Goal: Register for event/course: Sign up to attend an event or enroll in a course

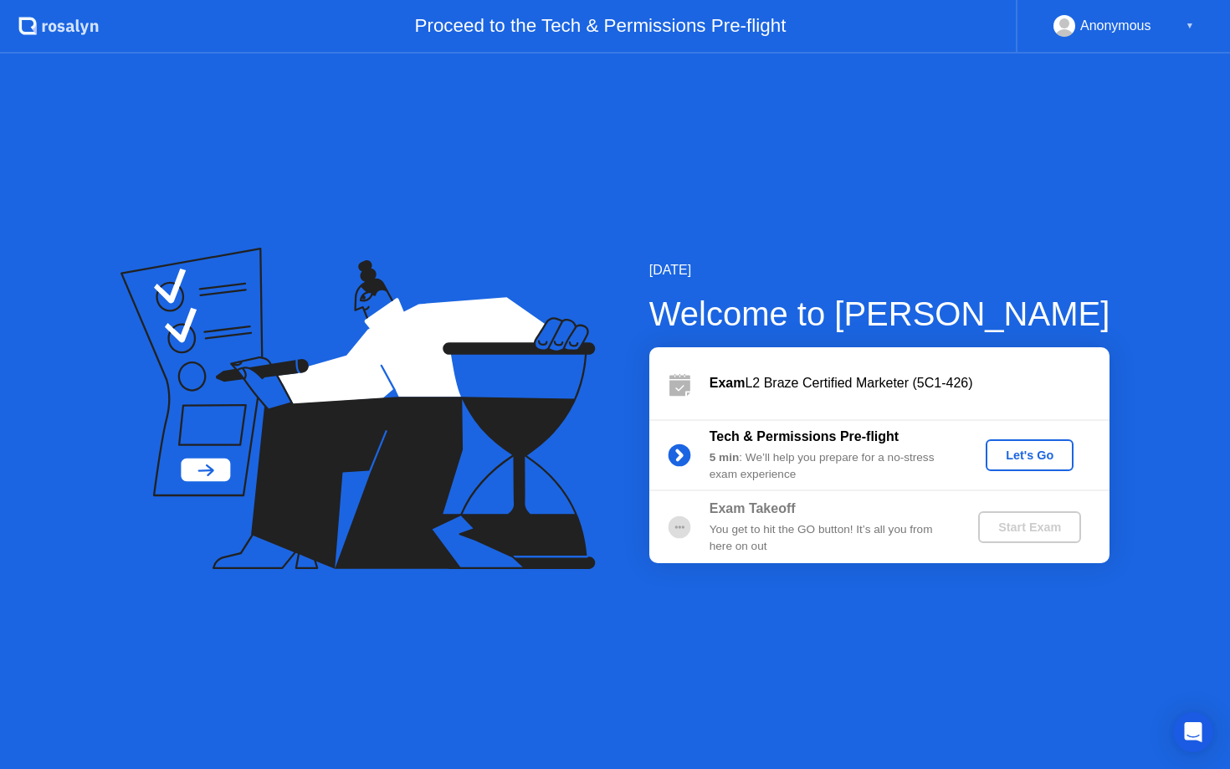
click at [1037, 454] on div "Let's Go" at bounding box center [1029, 454] width 74 height 13
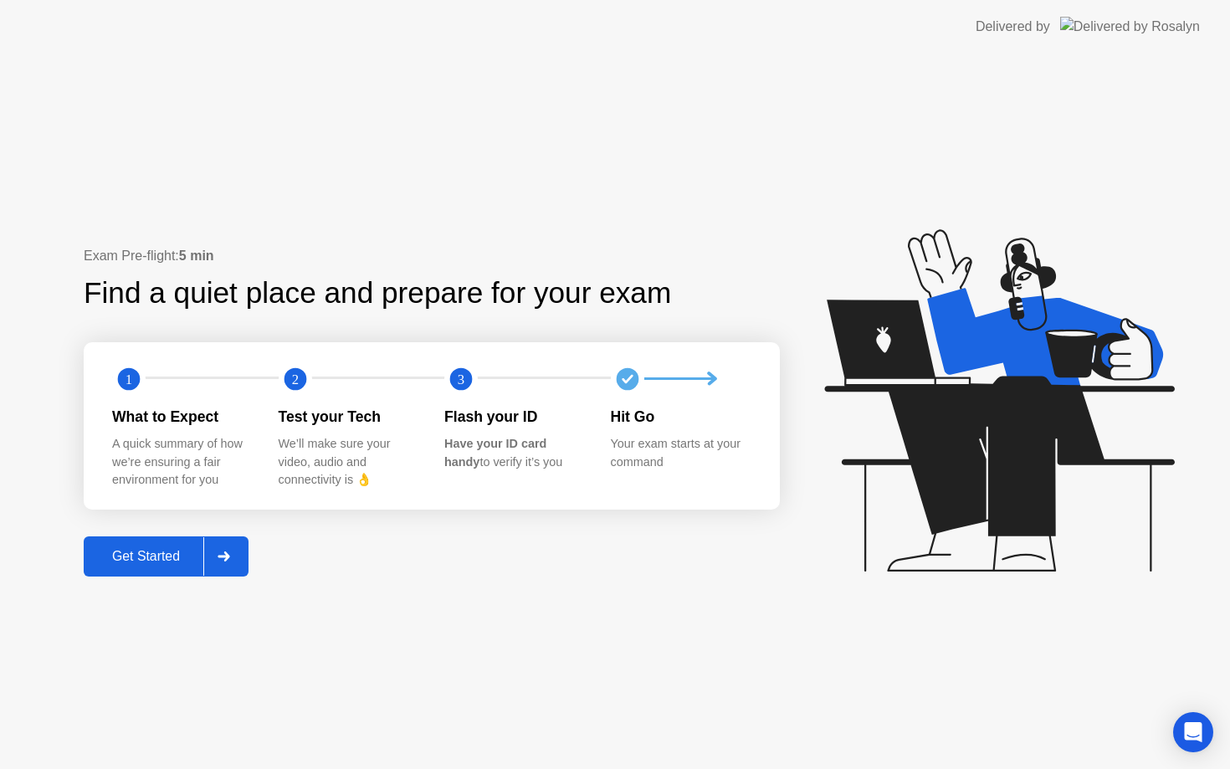
click at [151, 555] on div "Get Started" at bounding box center [146, 556] width 115 height 15
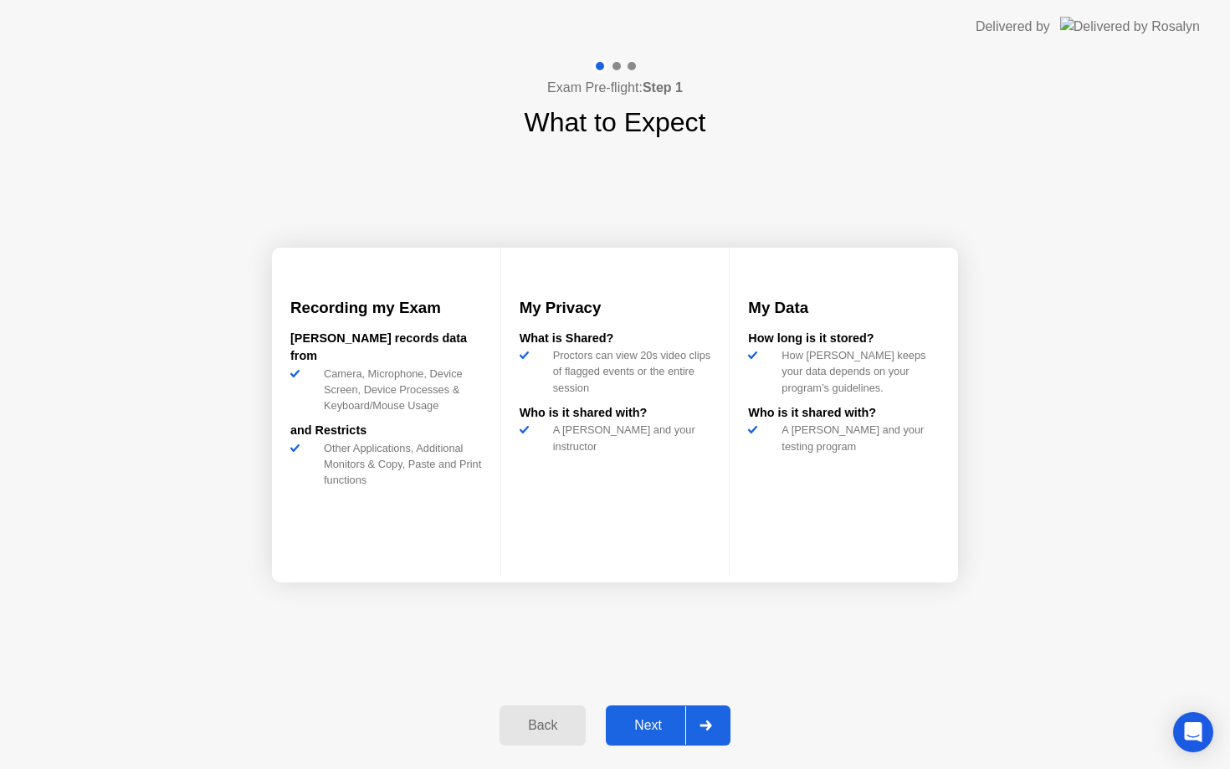
click at [648, 724] on div "Next" at bounding box center [648, 725] width 74 height 15
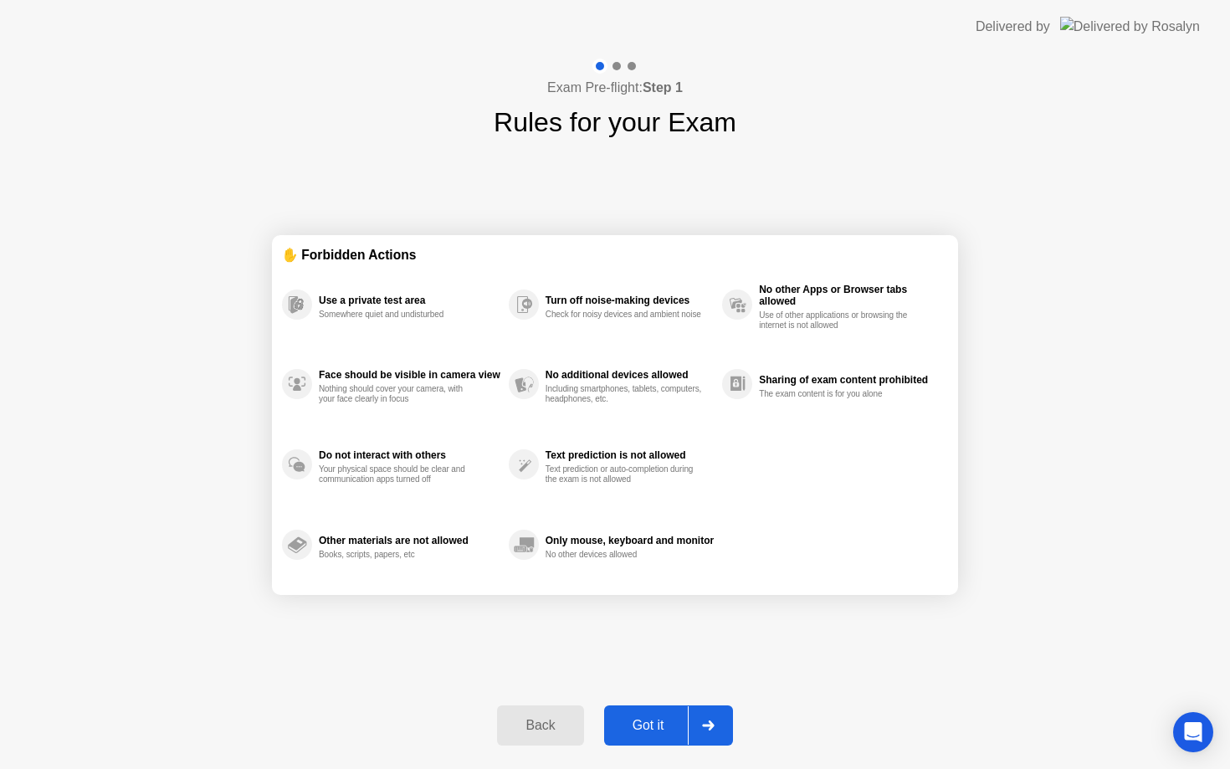
click at [648, 724] on div "Got it" at bounding box center [648, 725] width 79 height 15
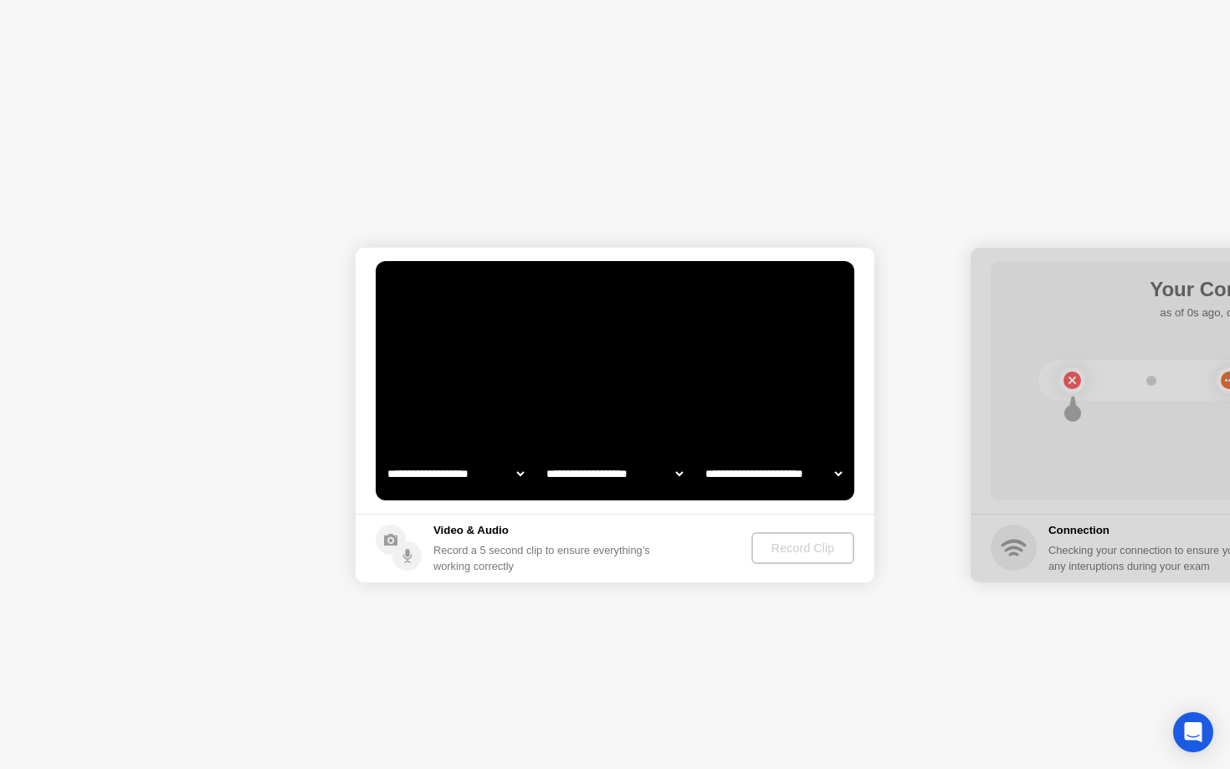
select select "**********"
select select "*******"
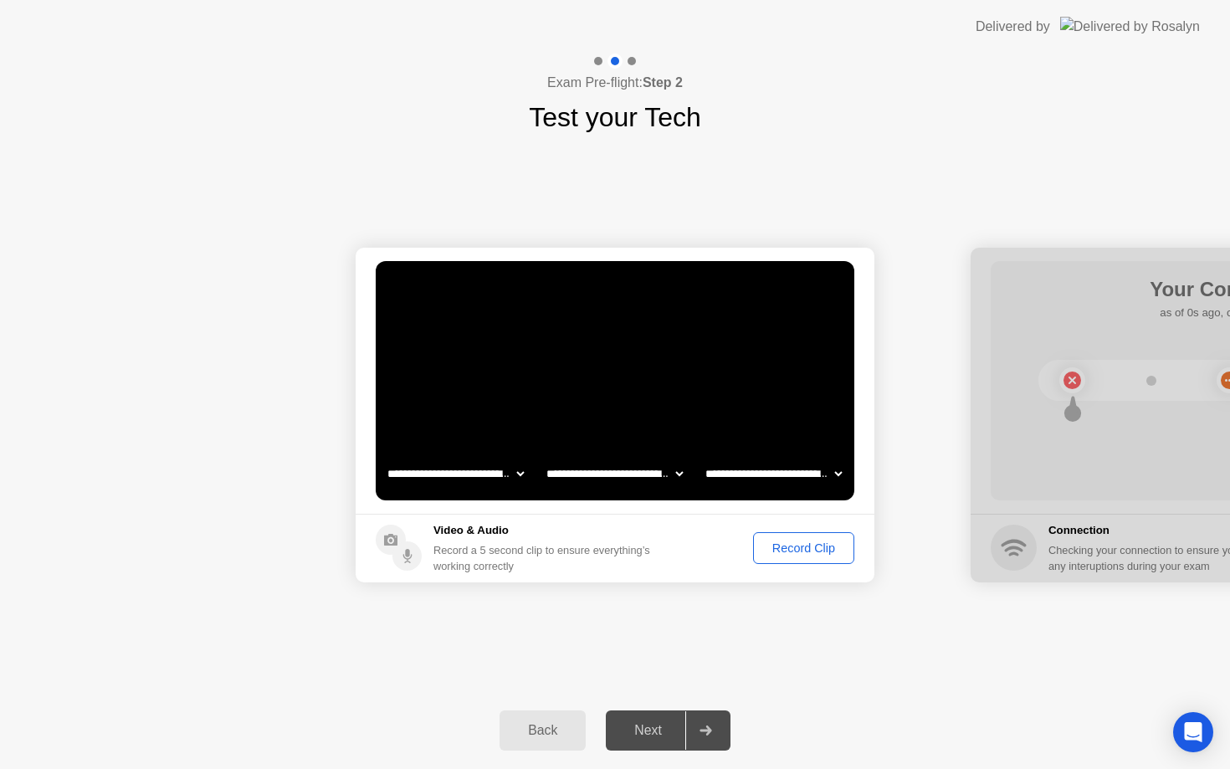
click at [807, 555] on div "Record Clip" at bounding box center [804, 547] width 90 height 13
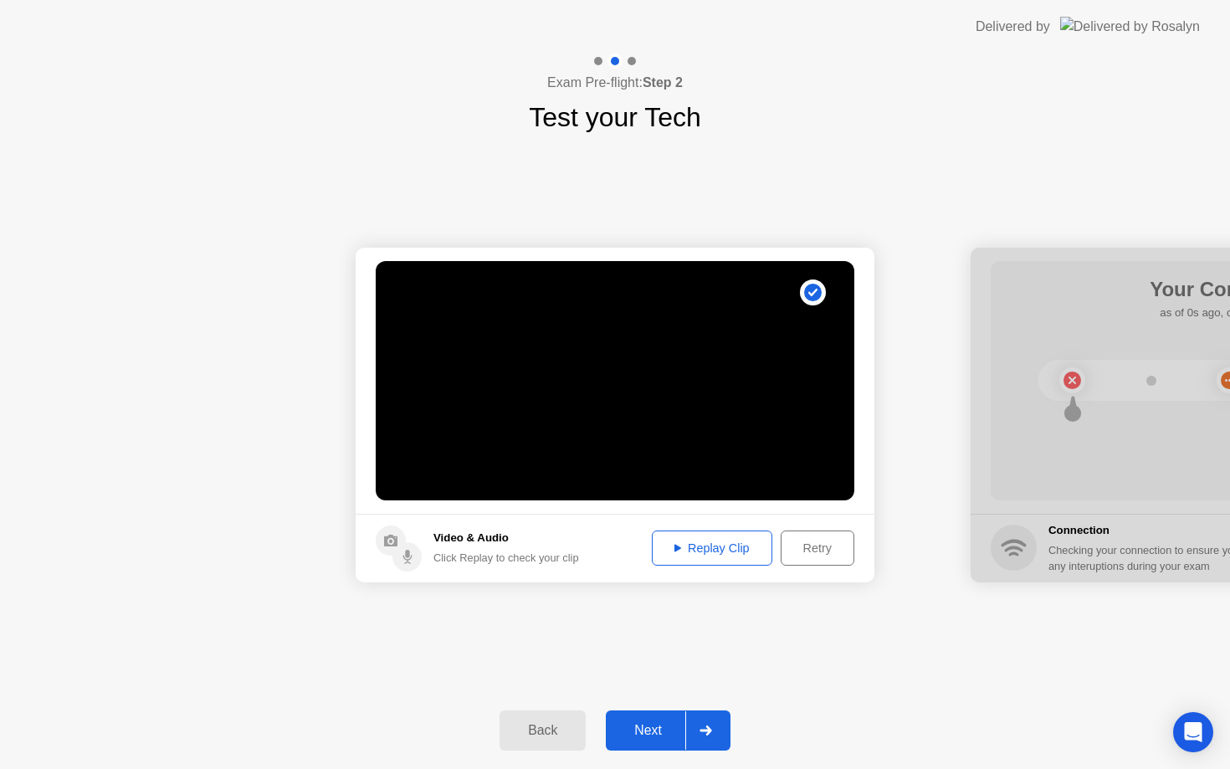
click at [660, 734] on div "Next" at bounding box center [648, 730] width 74 height 15
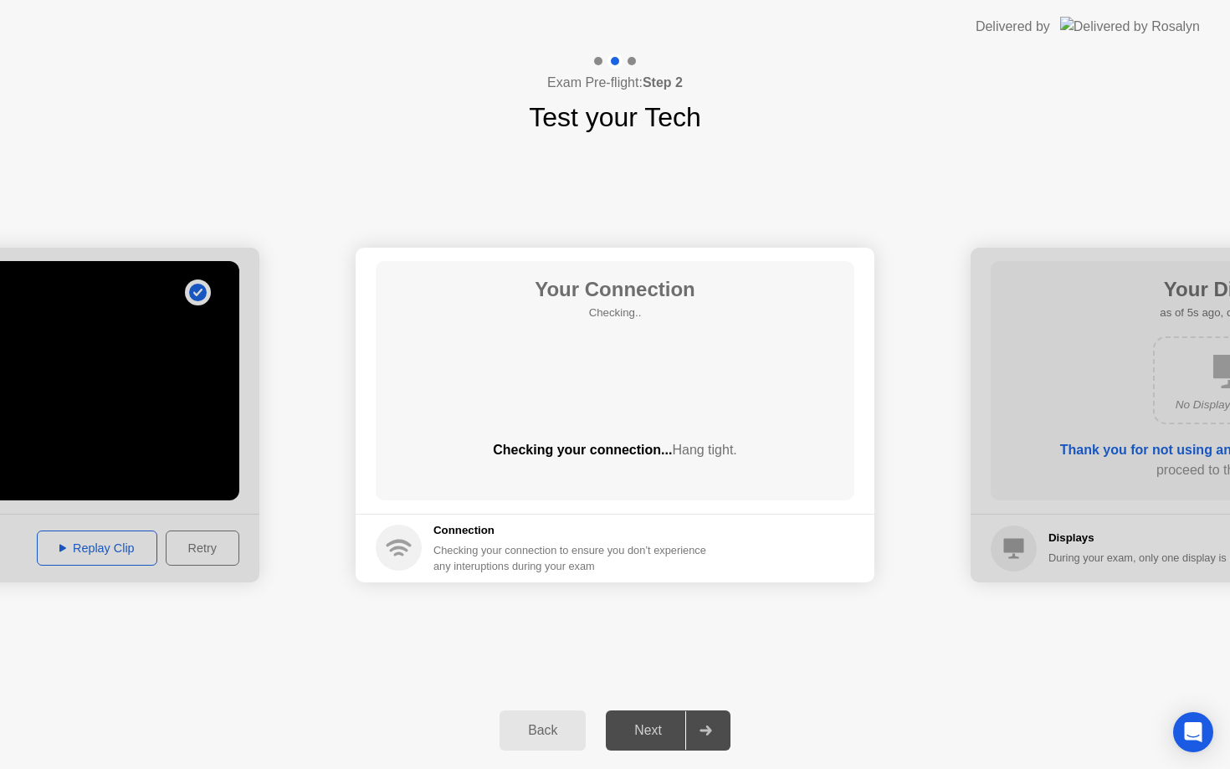
click at [714, 304] on div "Your Connection Checking.. Checking your connection... Hang tight." at bounding box center [615, 380] width 478 height 239
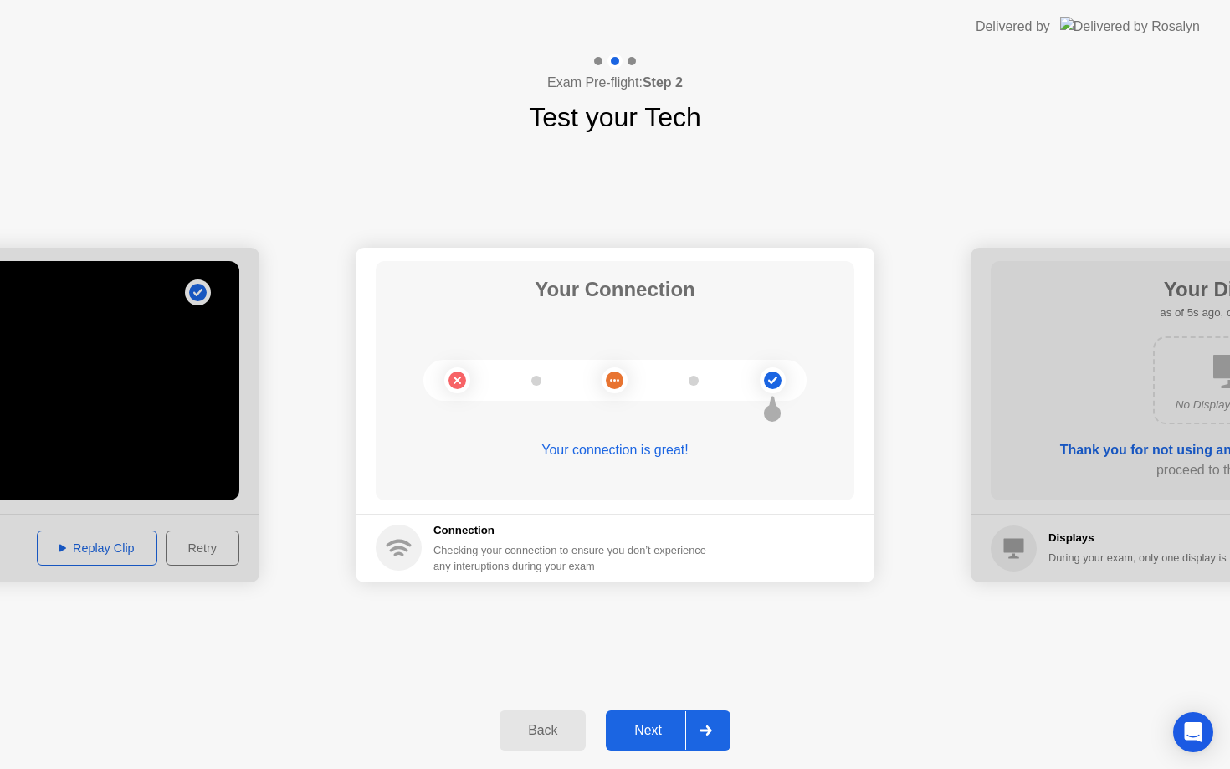
click at [660, 730] on div "Next" at bounding box center [648, 730] width 74 height 15
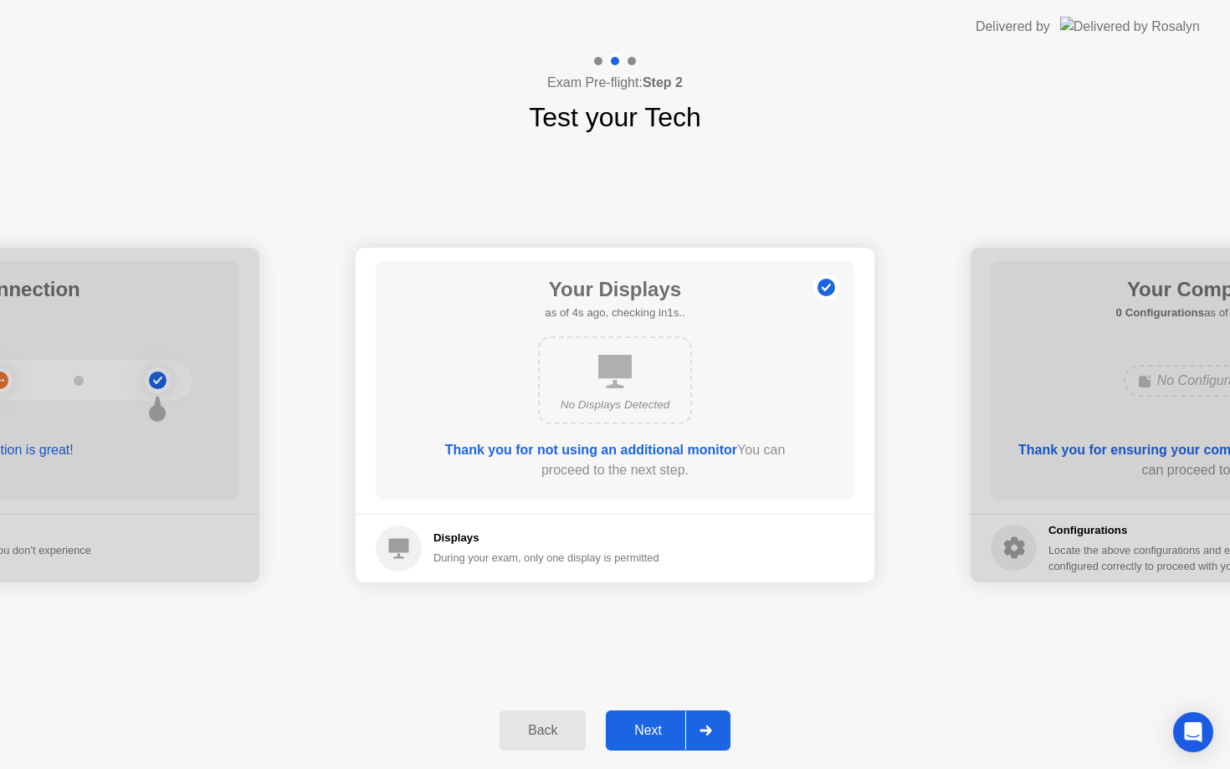
click at [640, 731] on div "Next" at bounding box center [648, 730] width 74 height 15
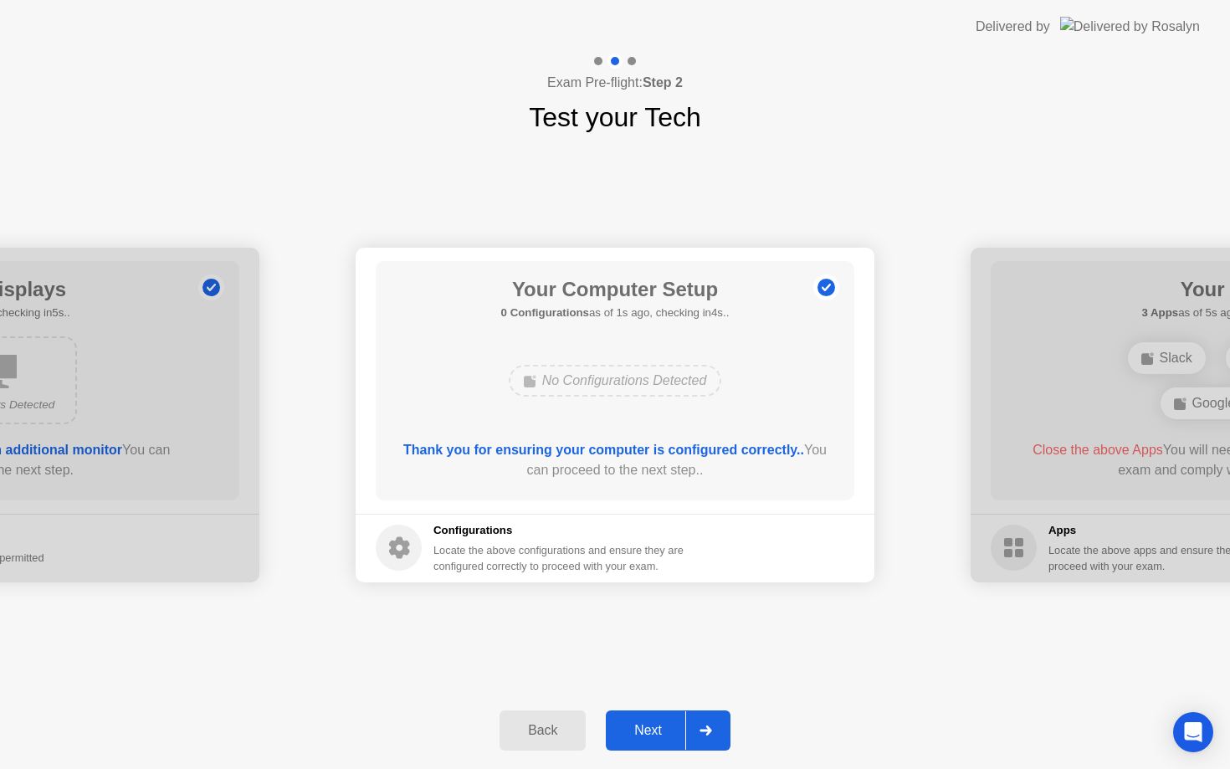
click at [640, 731] on div "Next" at bounding box center [648, 730] width 74 height 15
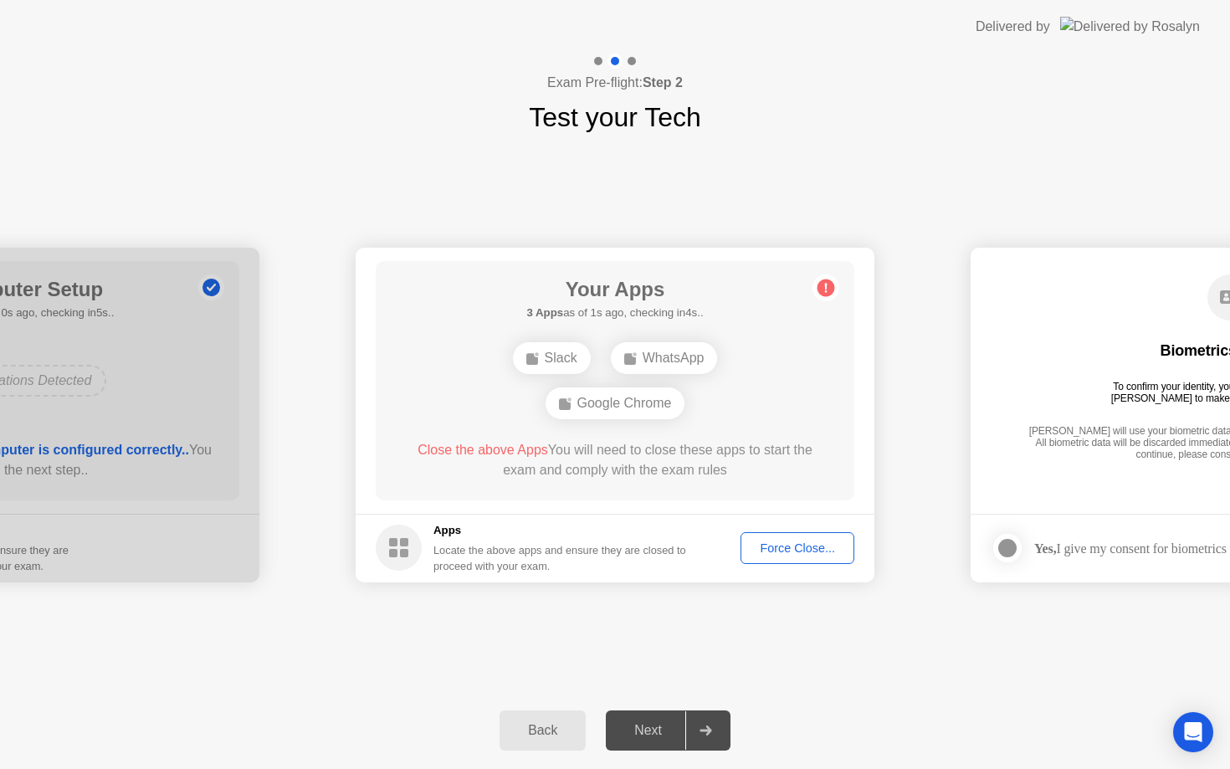
click at [640, 731] on div "Next" at bounding box center [648, 730] width 74 height 15
click at [786, 550] on div "Force Close..." at bounding box center [797, 547] width 102 height 13
click at [793, 547] on div "Force Close..." at bounding box center [797, 547] width 102 height 13
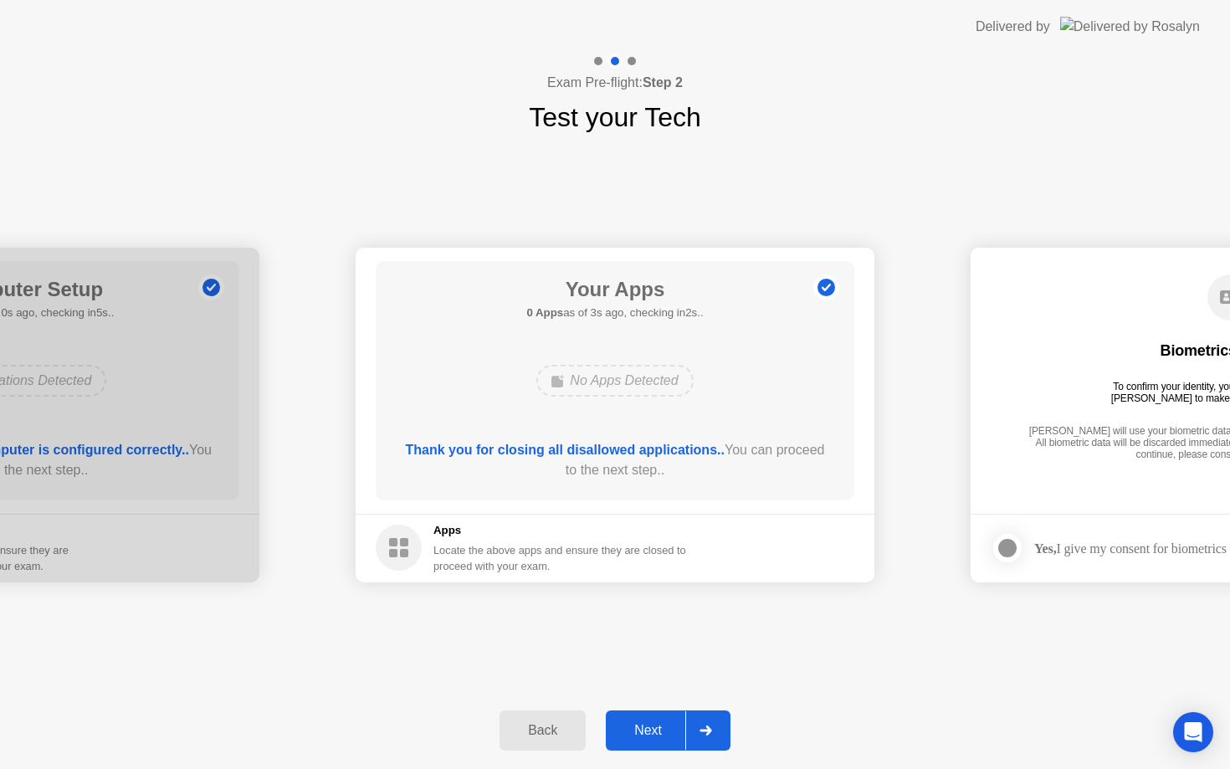
click at [632, 729] on div "Next" at bounding box center [648, 730] width 74 height 15
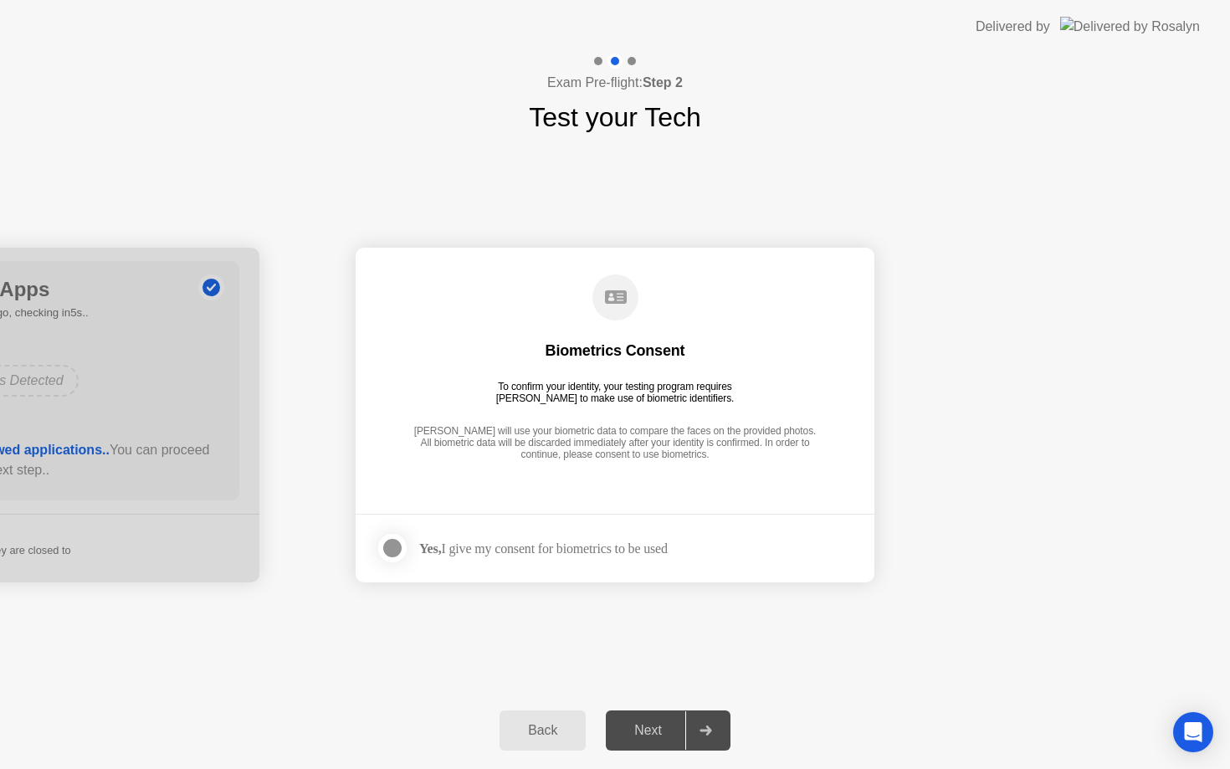
click at [397, 552] on div at bounding box center [392, 548] width 20 height 20
click at [660, 735] on div "Next" at bounding box center [648, 730] width 74 height 15
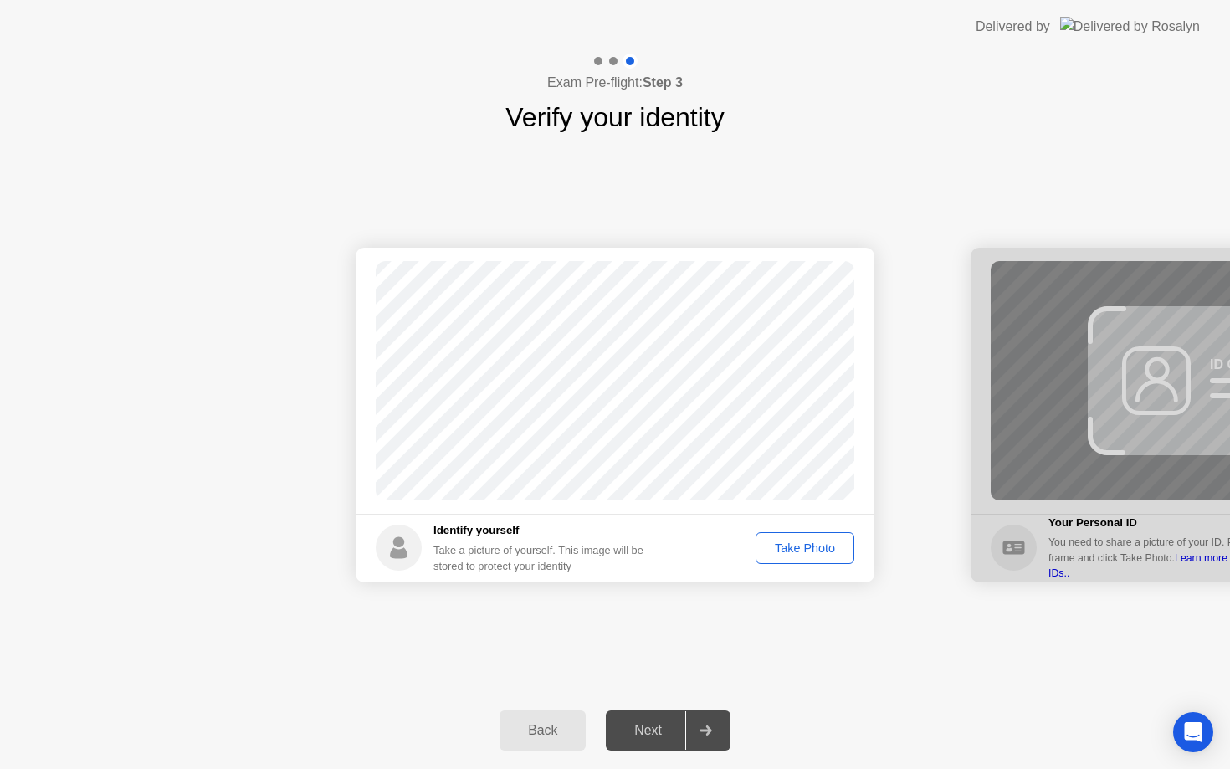
click at [788, 548] on div "Take Photo" at bounding box center [804, 547] width 87 height 13
click at [644, 725] on div "Next" at bounding box center [648, 730] width 74 height 15
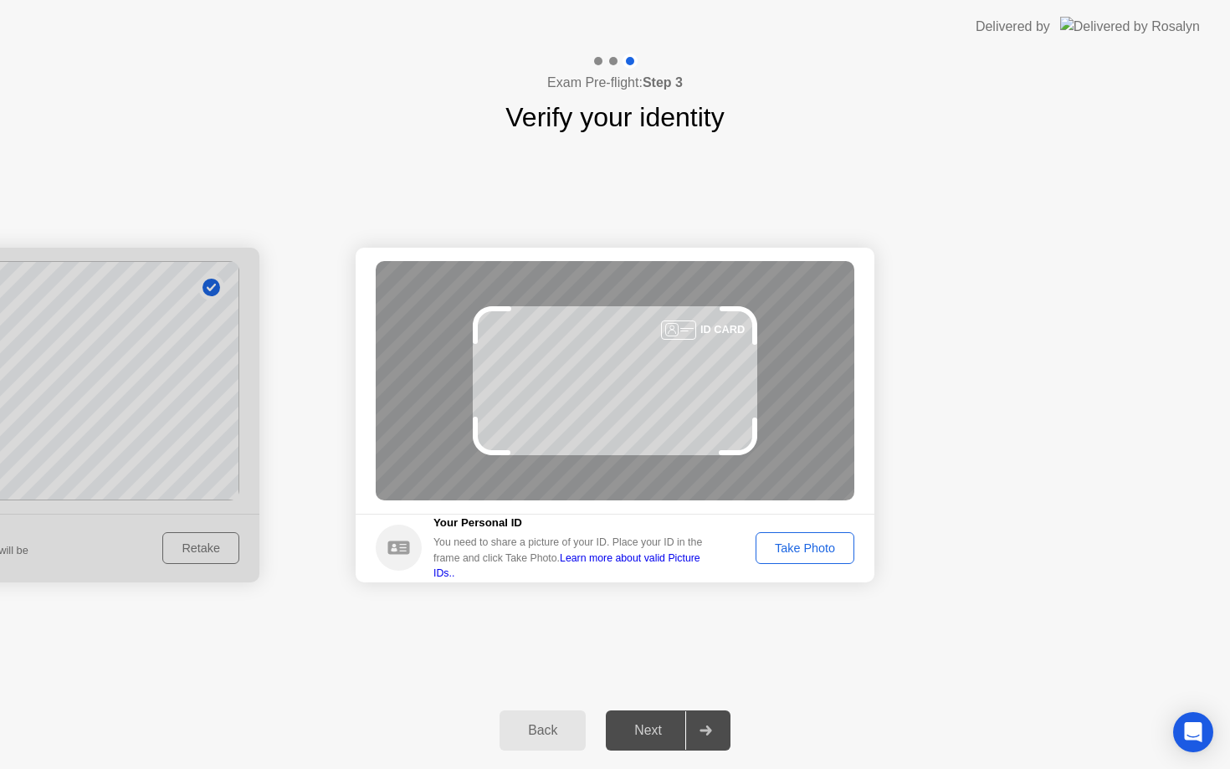
click at [826, 550] on div "Take Photo" at bounding box center [804, 547] width 87 height 13
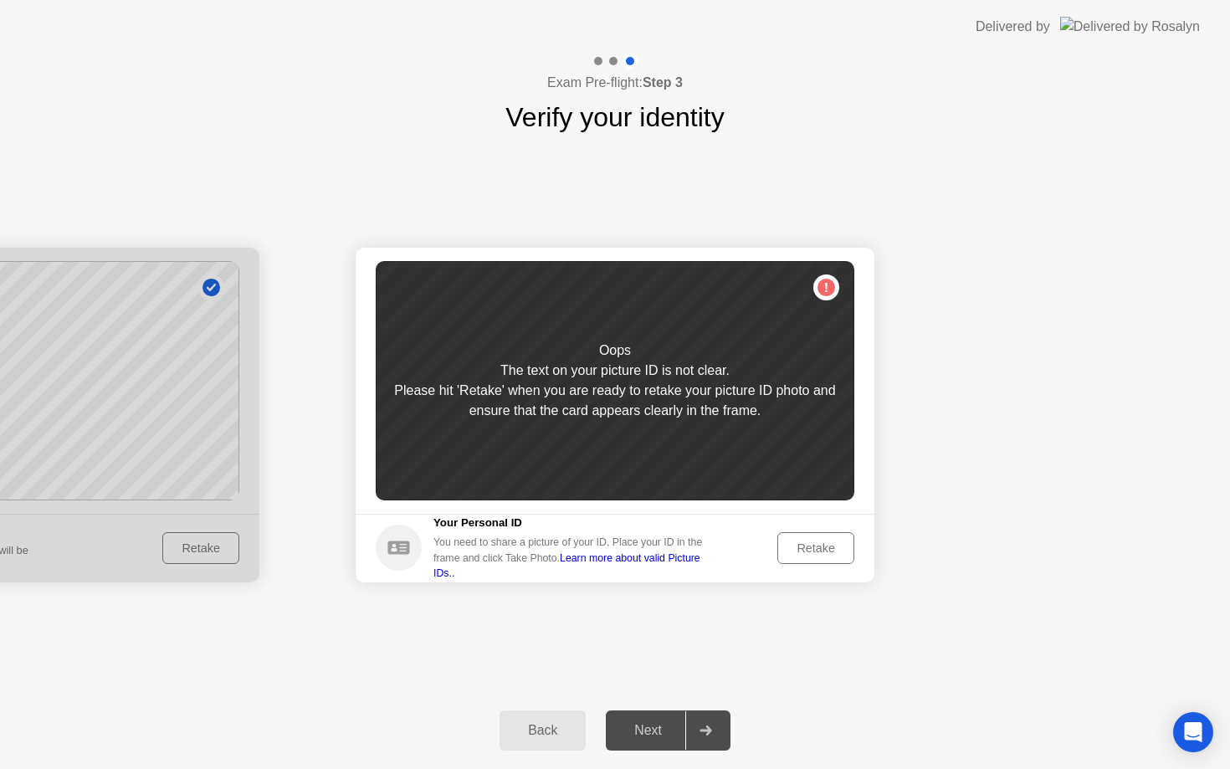
click at [812, 550] on div "Retake" at bounding box center [815, 547] width 65 height 13
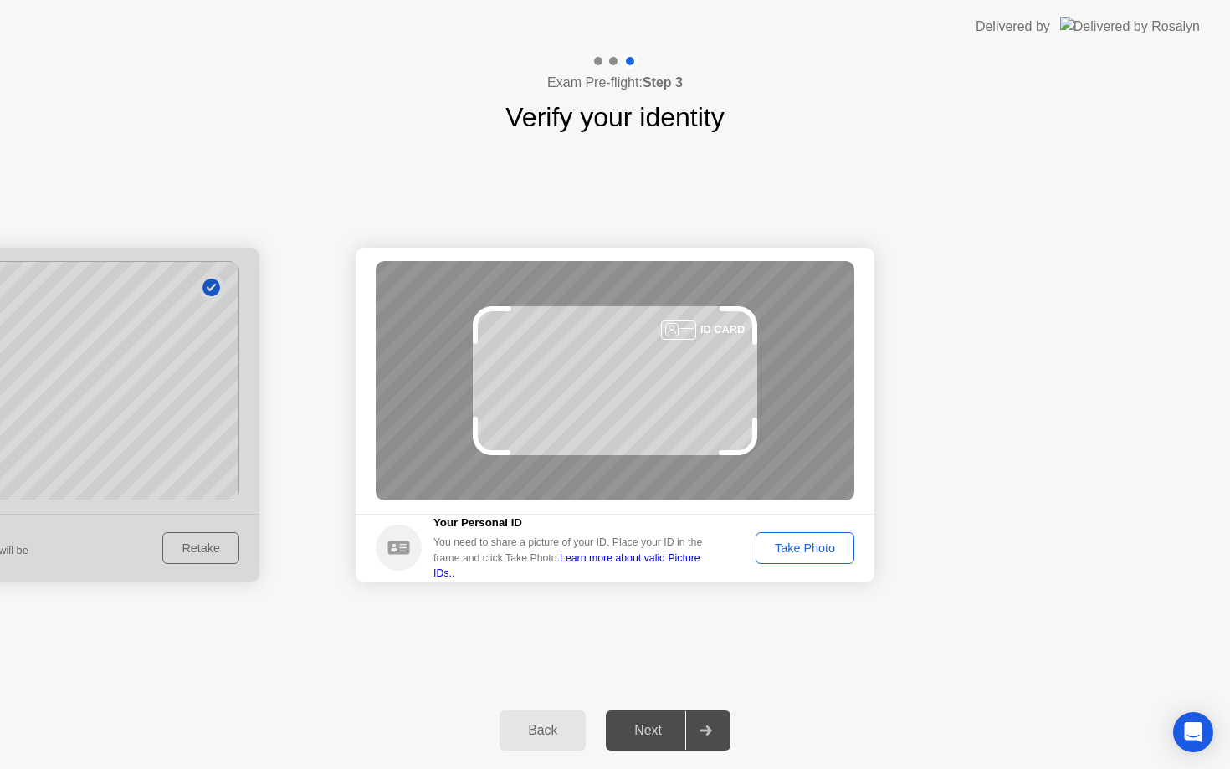
click at [812, 550] on div "Take Photo" at bounding box center [804, 547] width 87 height 13
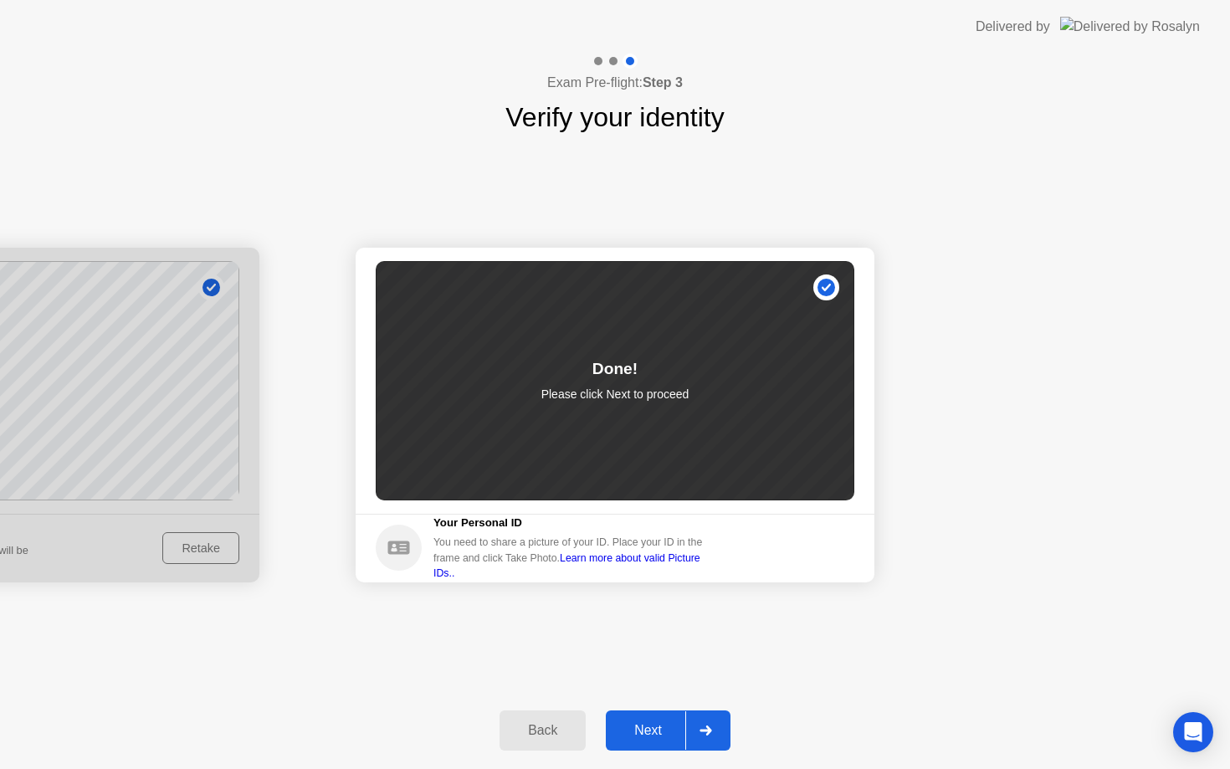
click at [662, 729] on div "Next" at bounding box center [648, 730] width 74 height 15
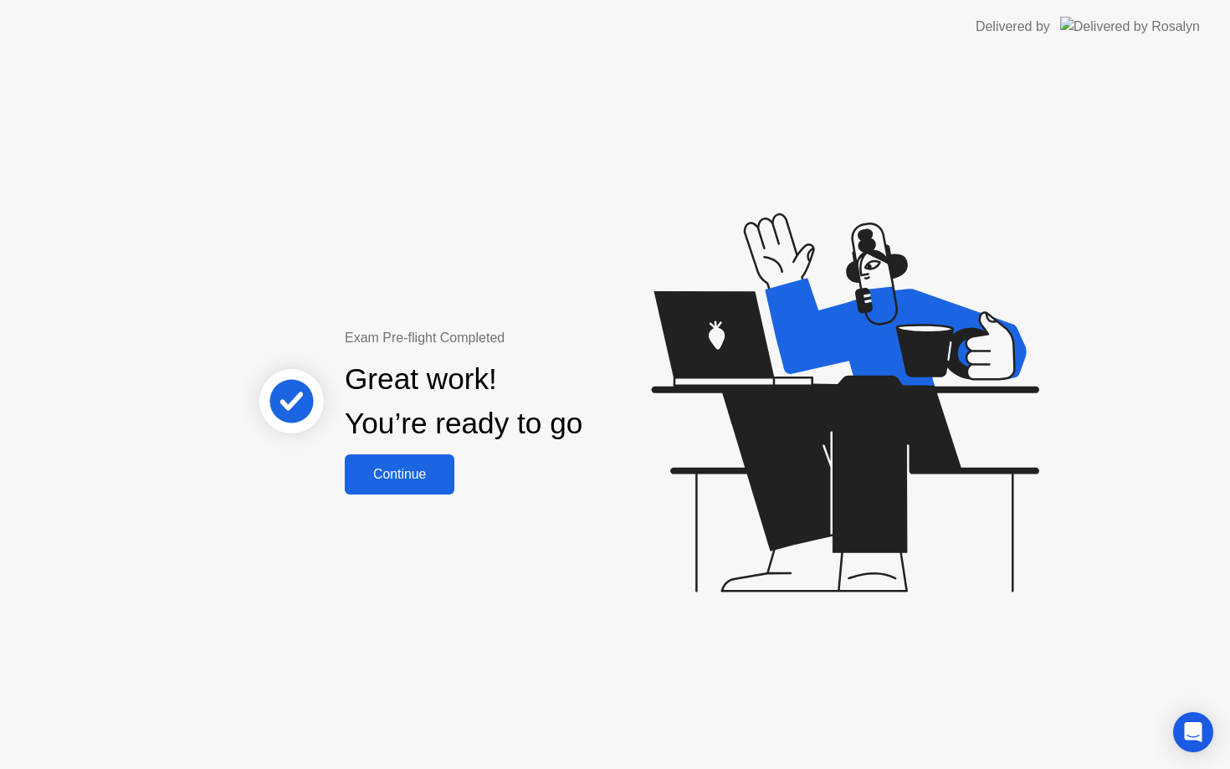
click at [417, 491] on button "Continue" at bounding box center [400, 474] width 110 height 40
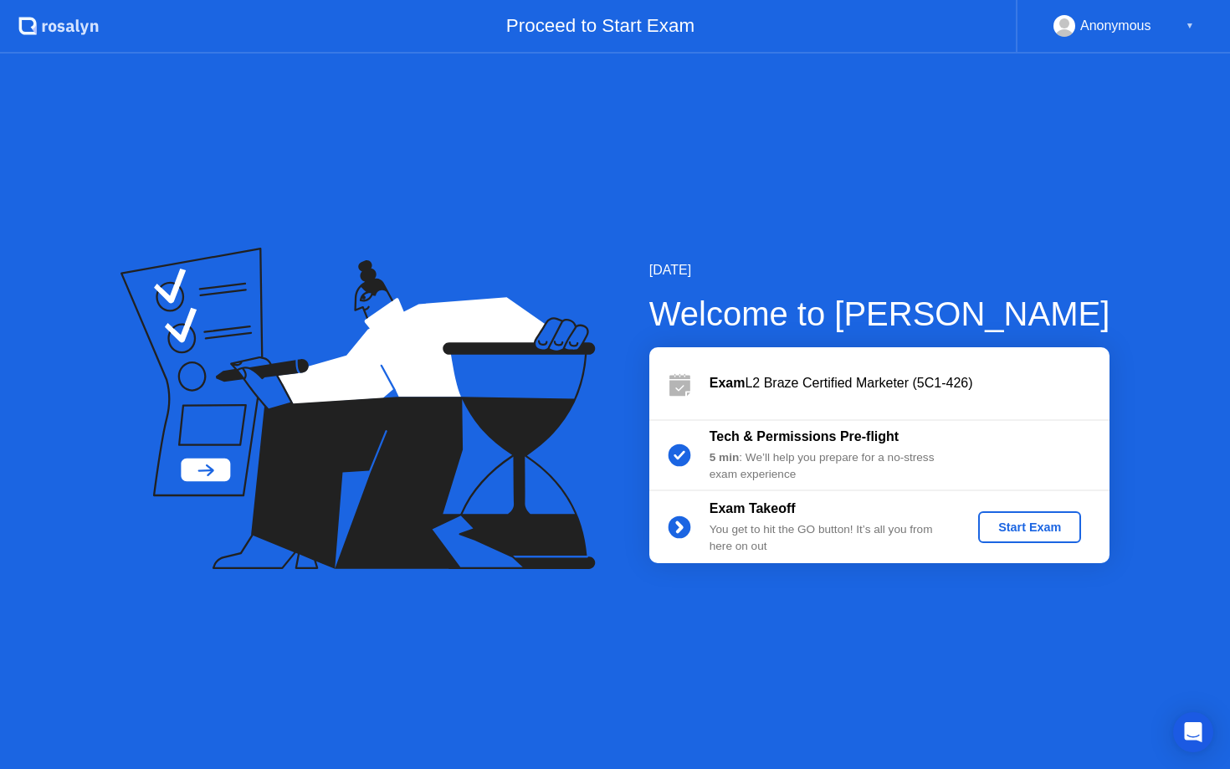
click at [1033, 522] on div "Start Exam" at bounding box center [1030, 526] width 90 height 13
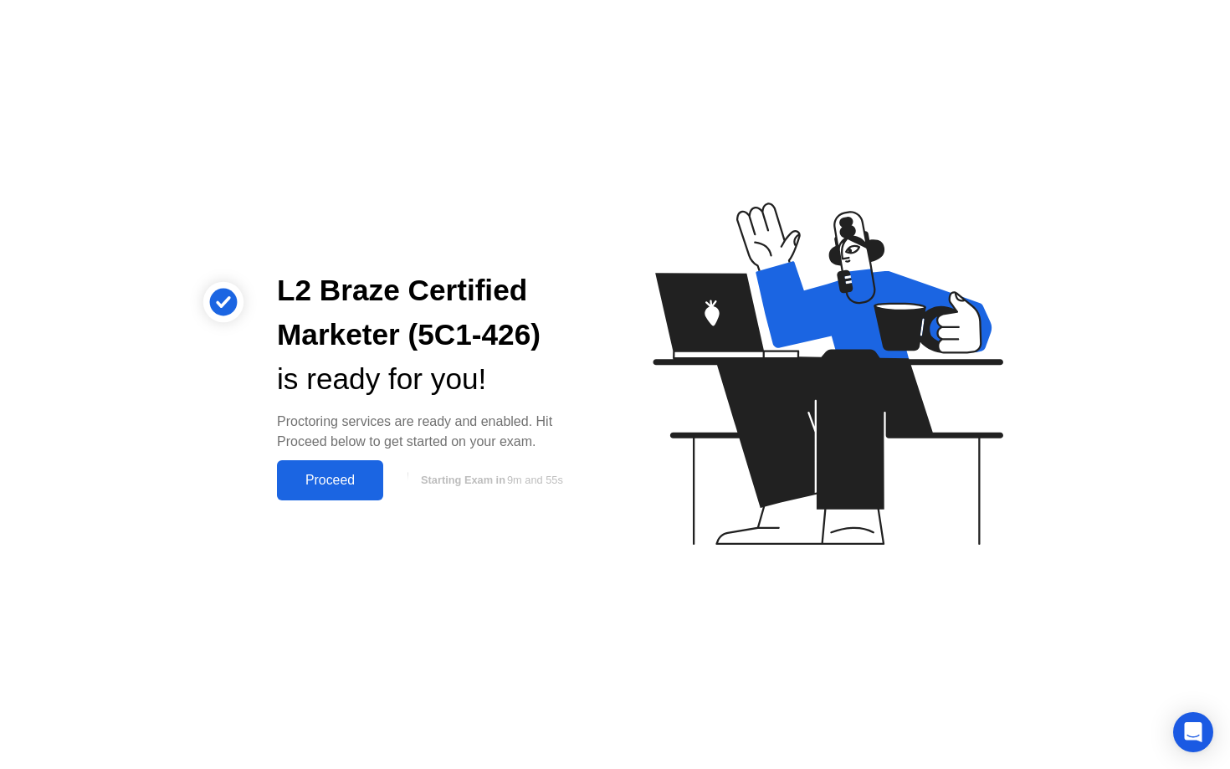
click at [330, 478] on div "Proceed" at bounding box center [330, 480] width 96 height 15
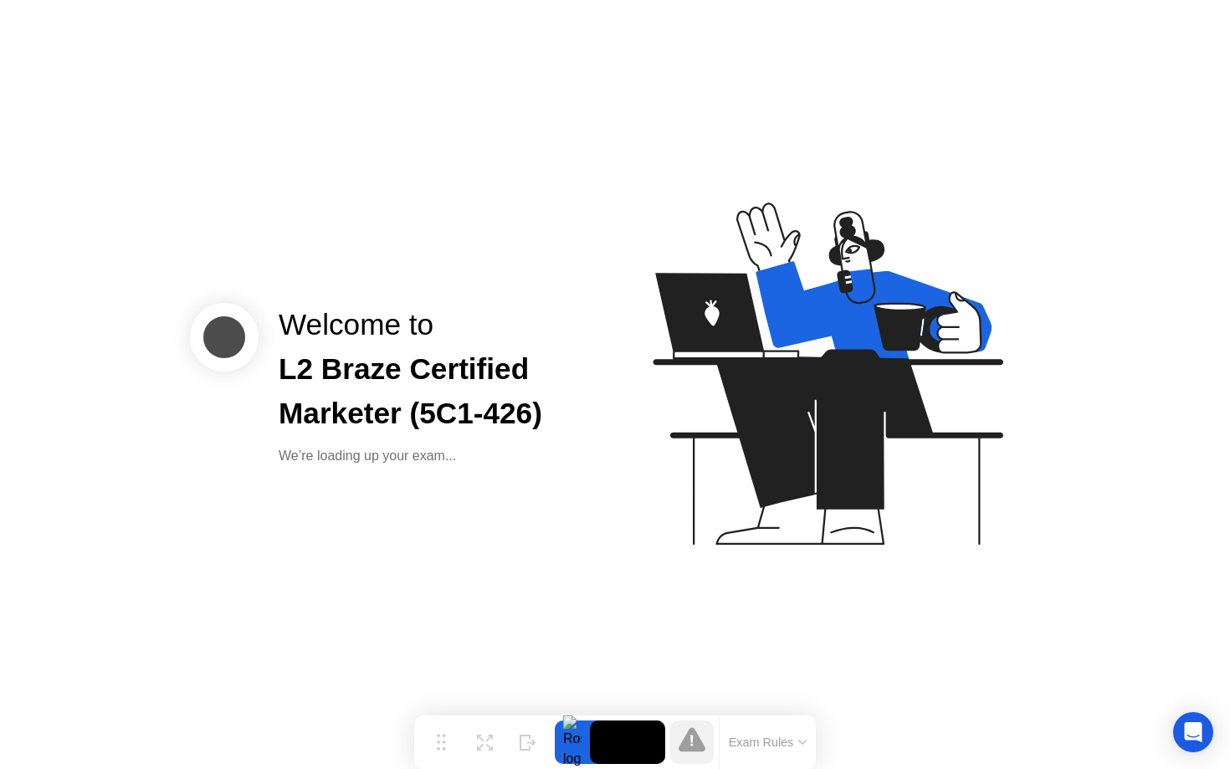
click at [565, 479] on div "Welcome to L2 Braze Certified Marketer (5C1-426) We’re loading up your exam..." at bounding box center [615, 384] width 1230 height 769
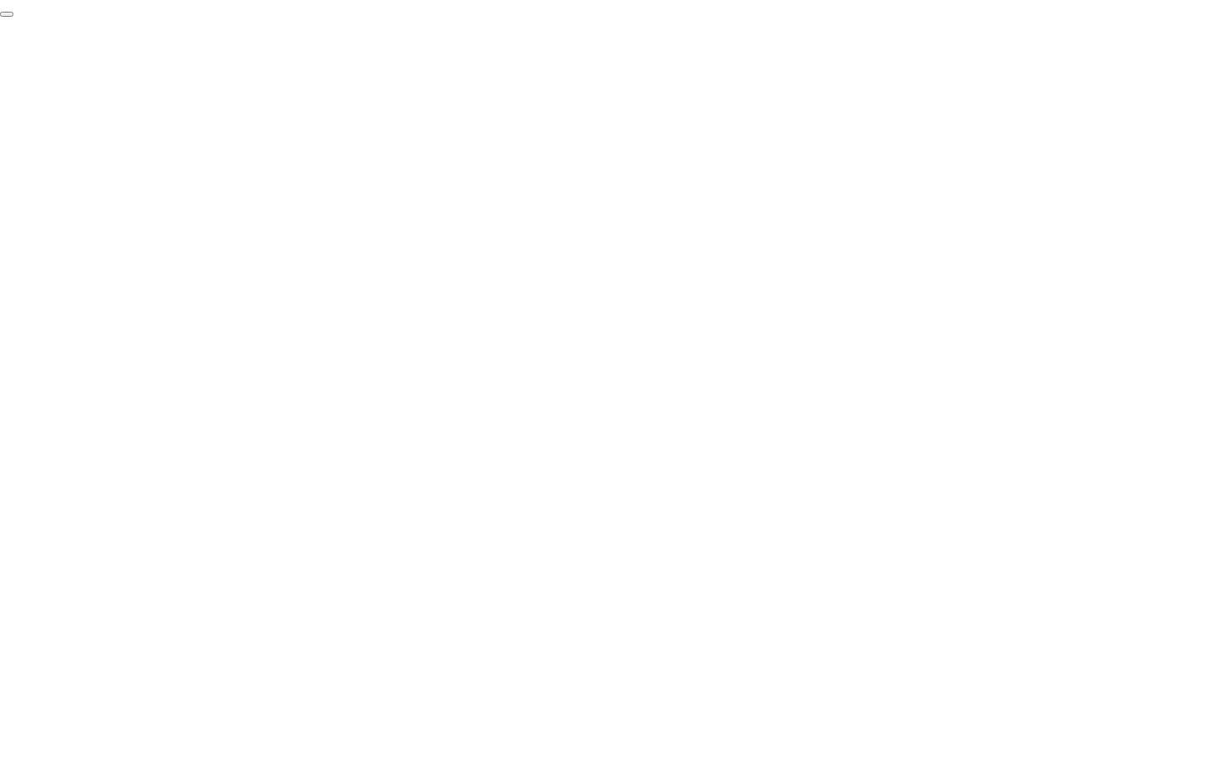
click div "End Proctoring Session"
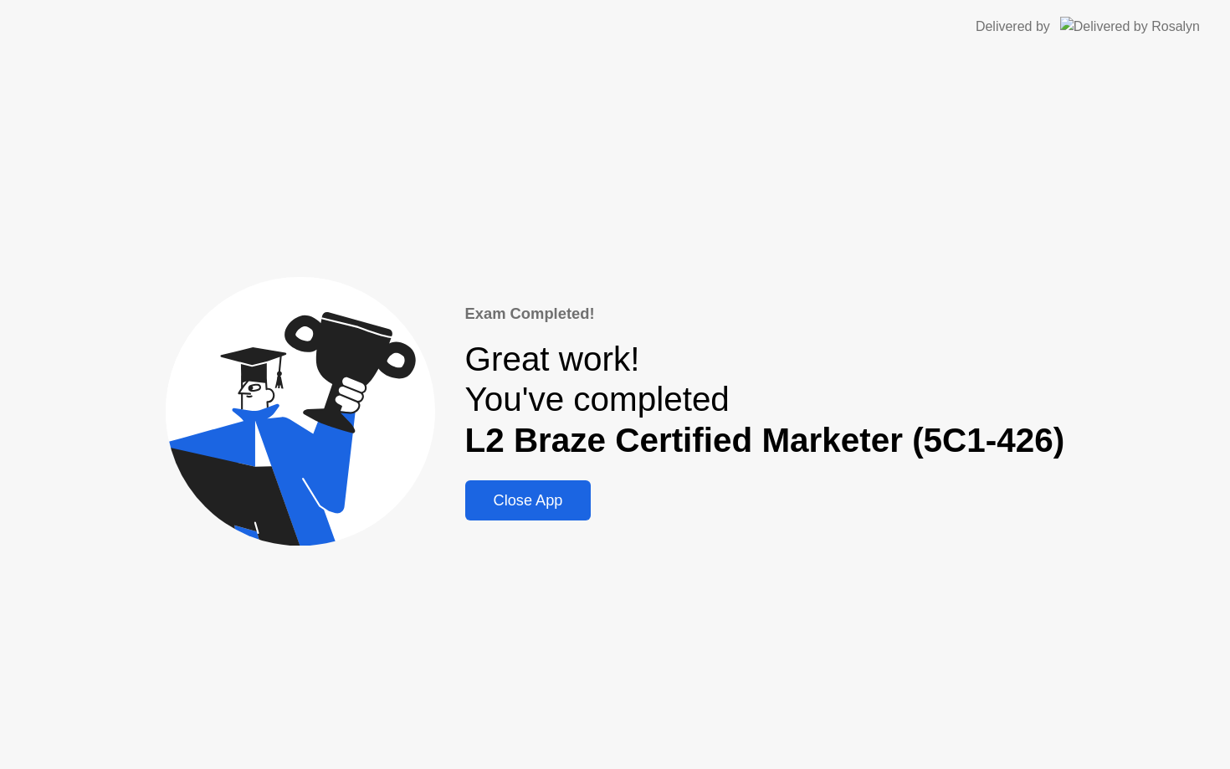
click at [507, 494] on div "Close App" at bounding box center [528, 501] width 116 height 18
